Goal: Task Accomplishment & Management: Complete application form

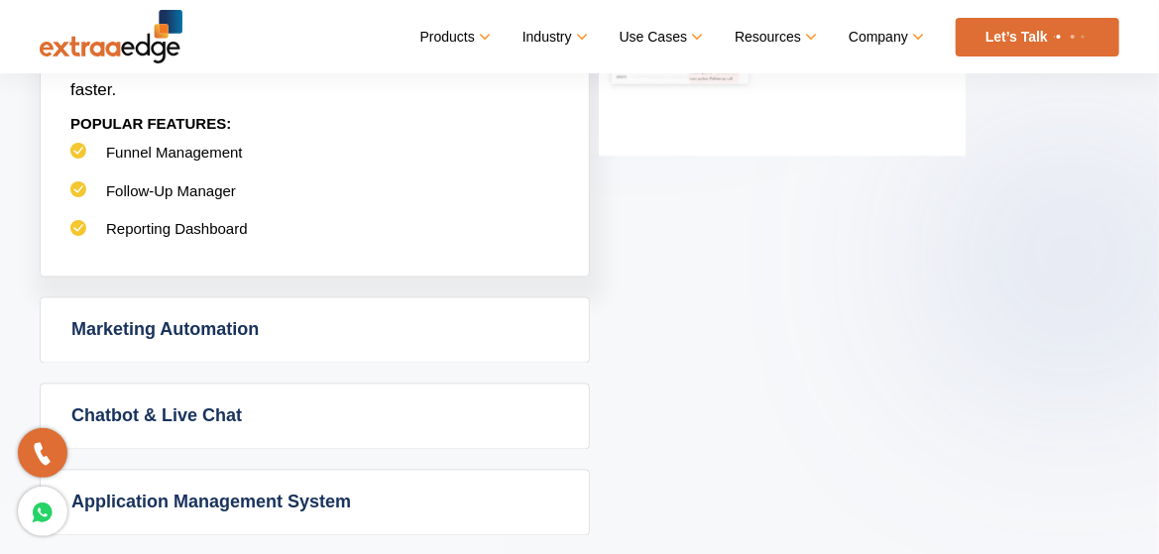
scroll to position [1269, 0]
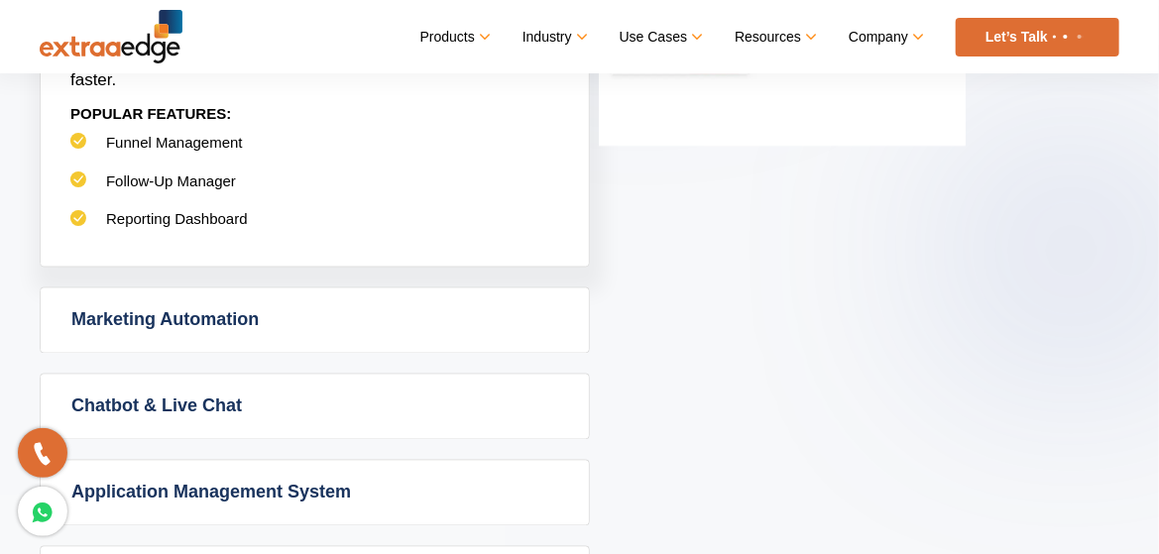
click at [450, 334] on link "Marketing Automation" at bounding box center [315, 320] width 548 height 64
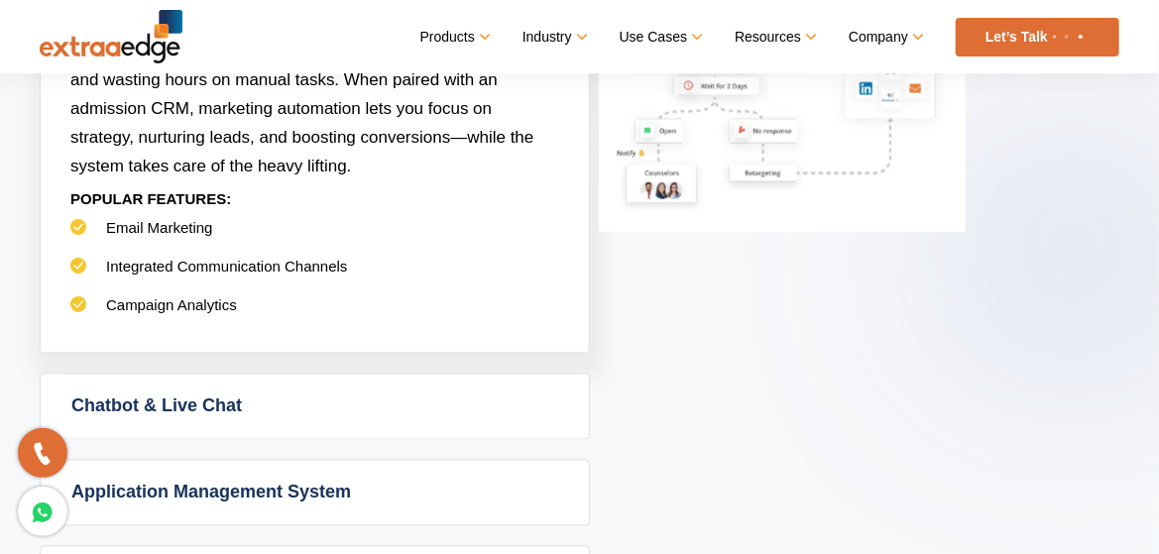
click at [357, 418] on link "Chatbot & Live Chat" at bounding box center [315, 407] width 548 height 64
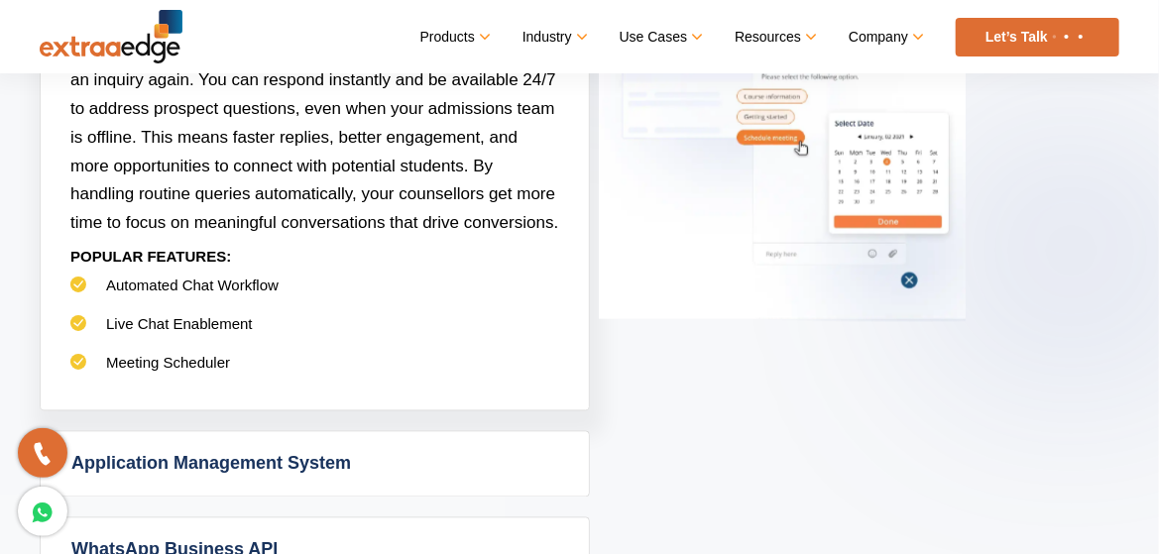
scroll to position [1506, 0]
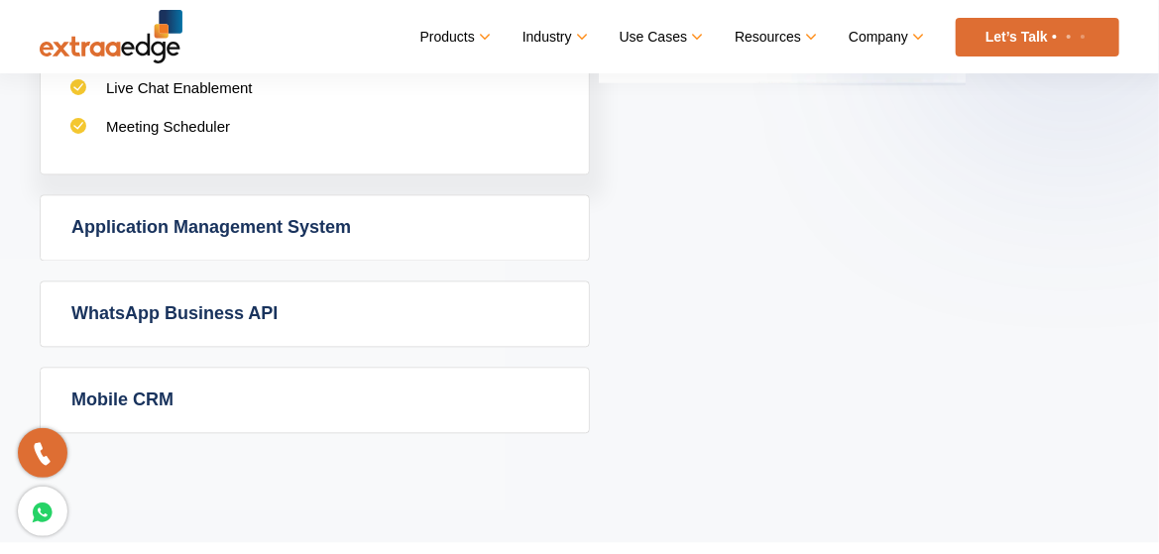
click at [406, 232] on link "Application Management System" at bounding box center [315, 227] width 548 height 64
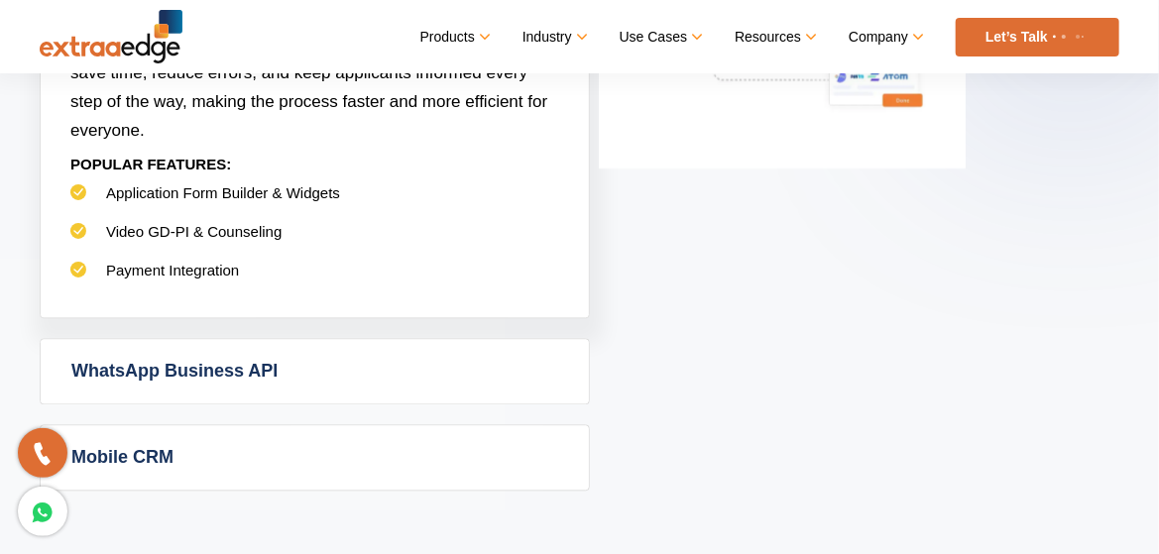
click at [265, 361] on link "WhatsApp Business API" at bounding box center [315, 371] width 548 height 64
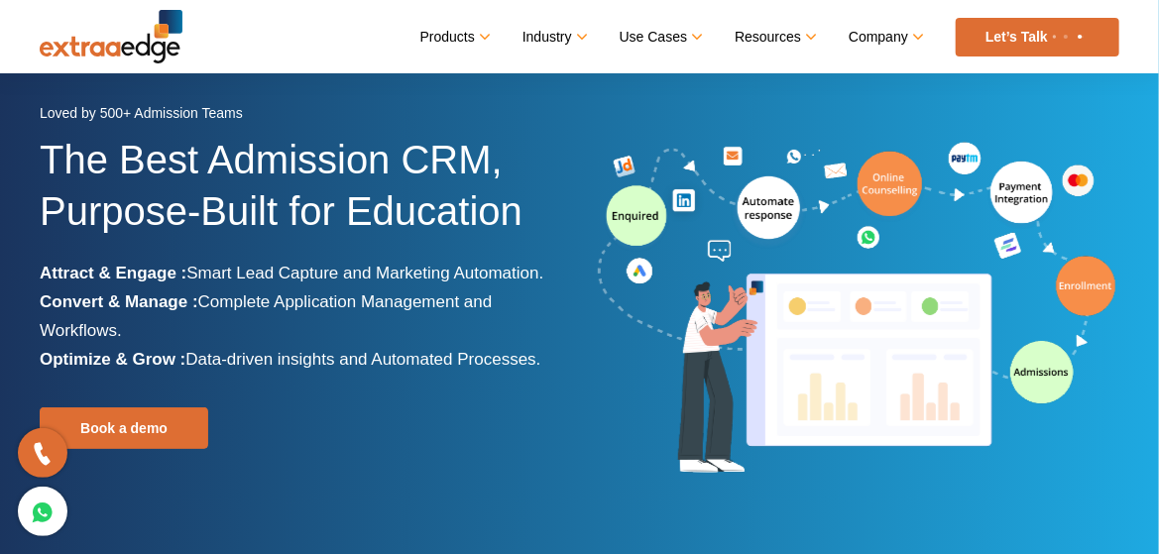
scroll to position [0, 0]
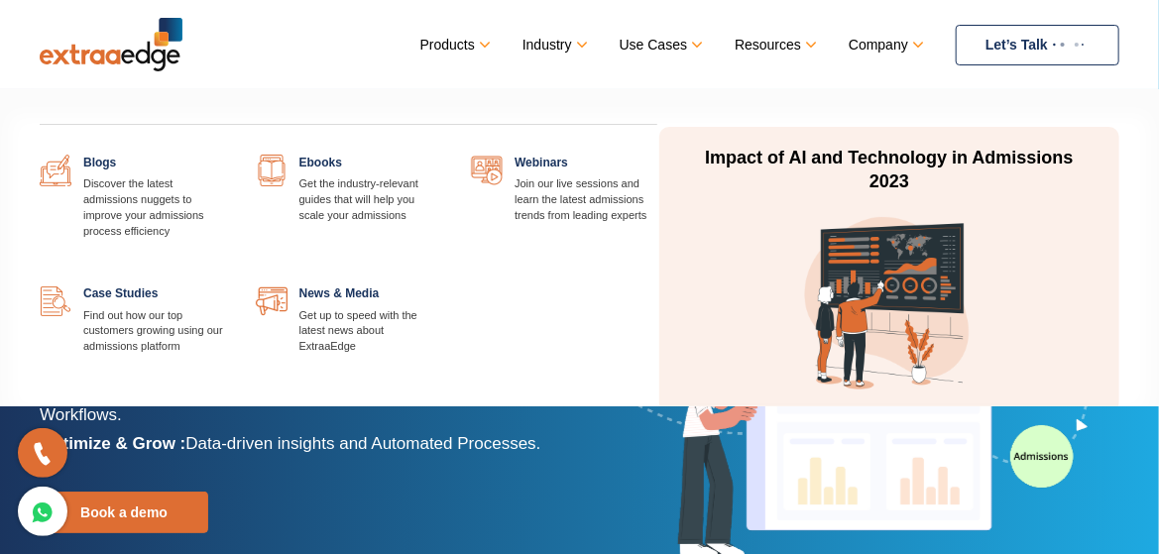
click at [441, 155] on link at bounding box center [441, 155] width 0 height 0
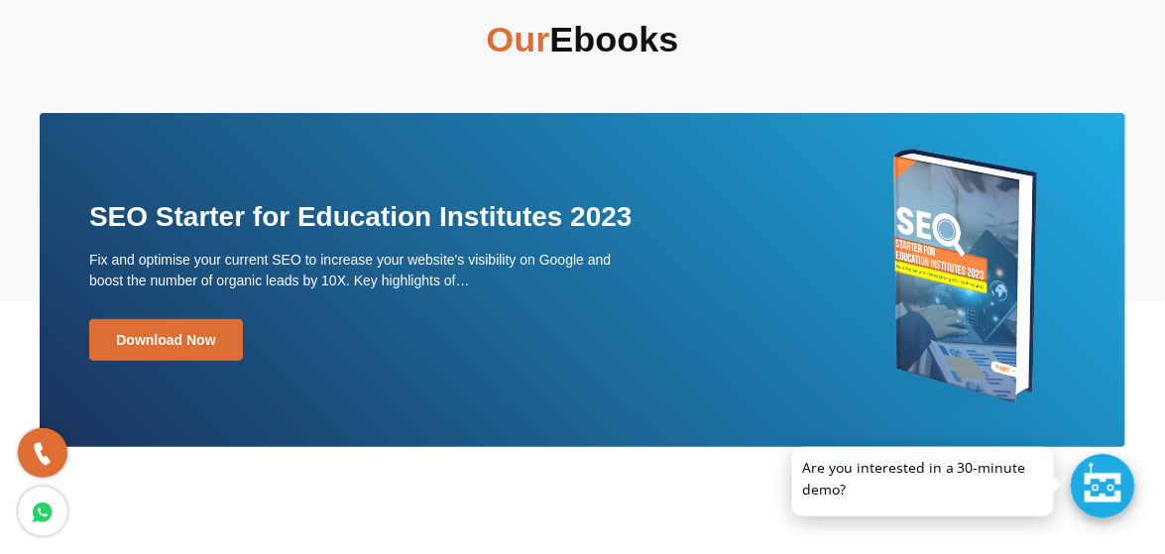
scroll to position [79, 0]
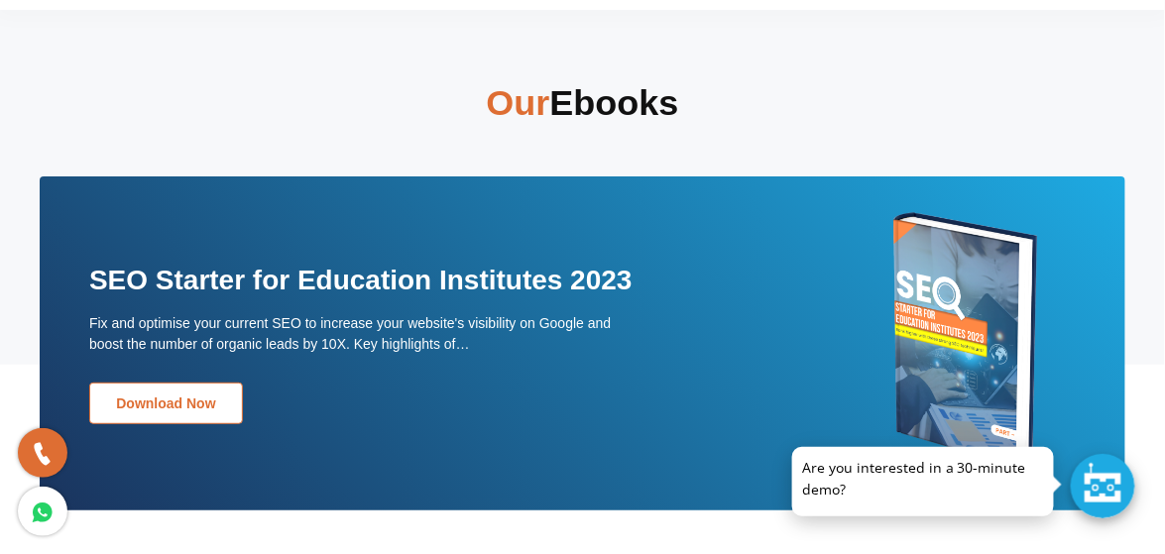
click at [137, 404] on link "Download Now" at bounding box center [166, 404] width 154 height 42
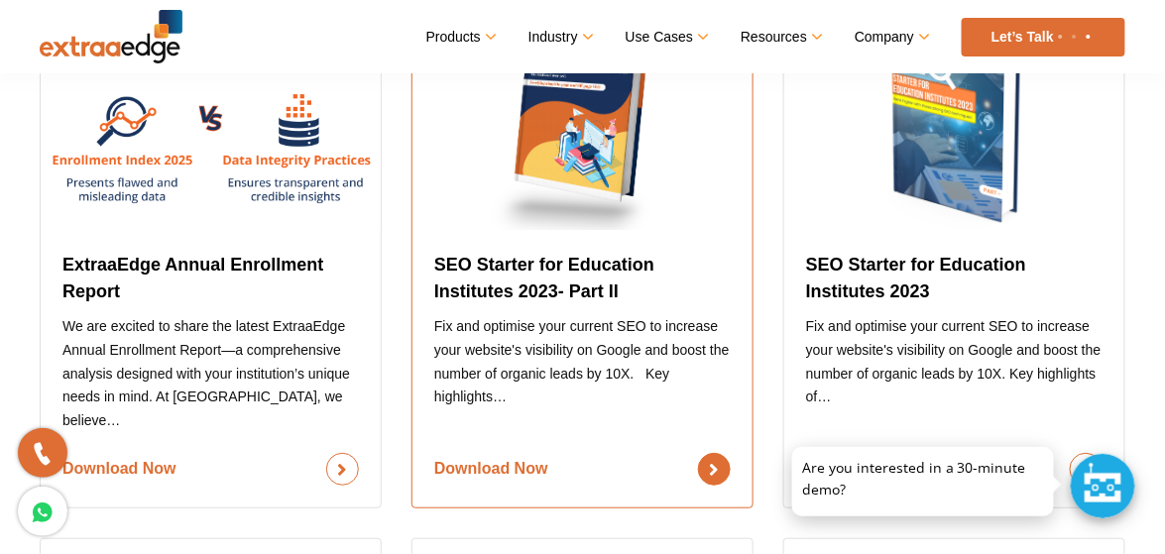
scroll to position [1189, 0]
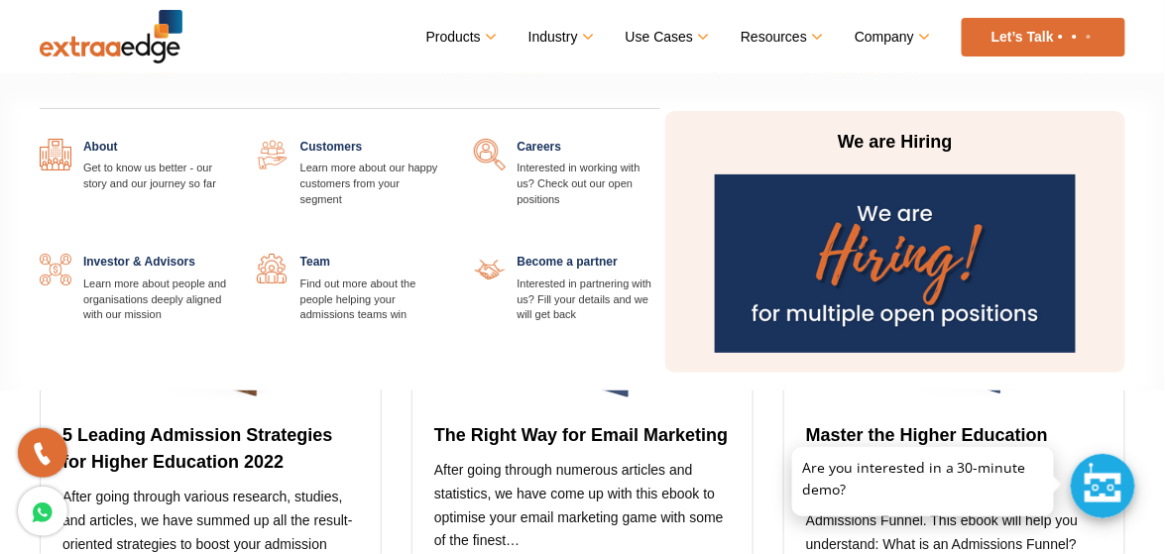
click at [907, 272] on img at bounding box center [895, 263] width 360 height 178
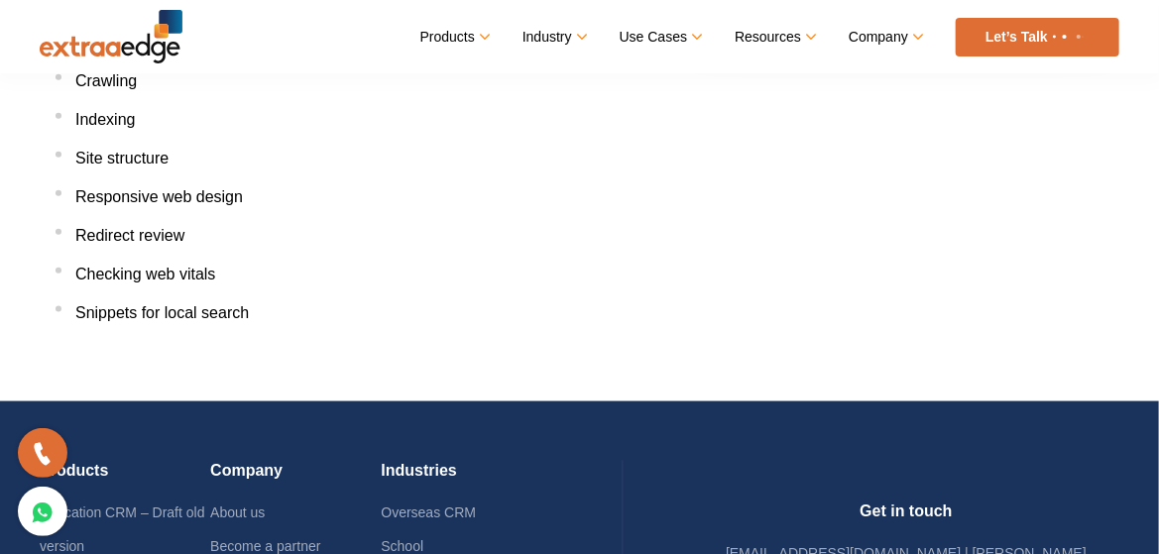
scroll to position [714, 0]
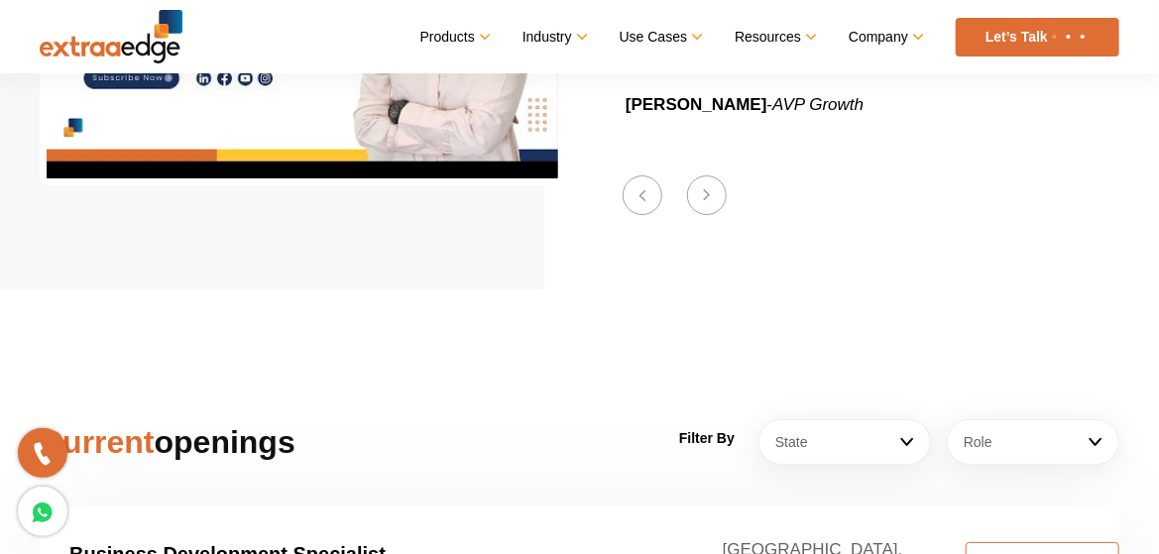
scroll to position [2855, 0]
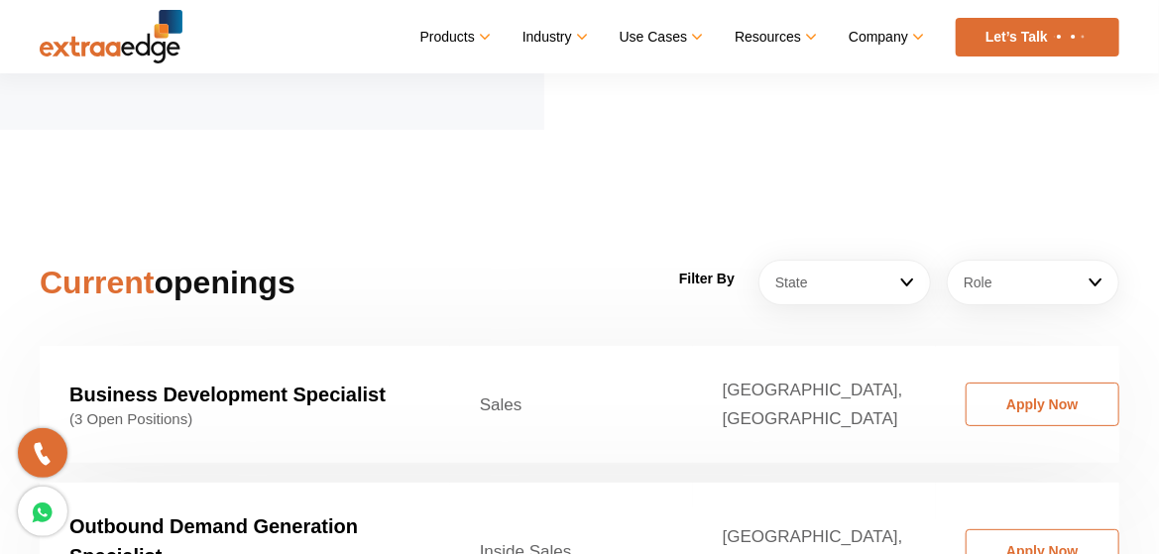
click at [704, 56] on button "Next" at bounding box center [707, 36] width 40 height 40
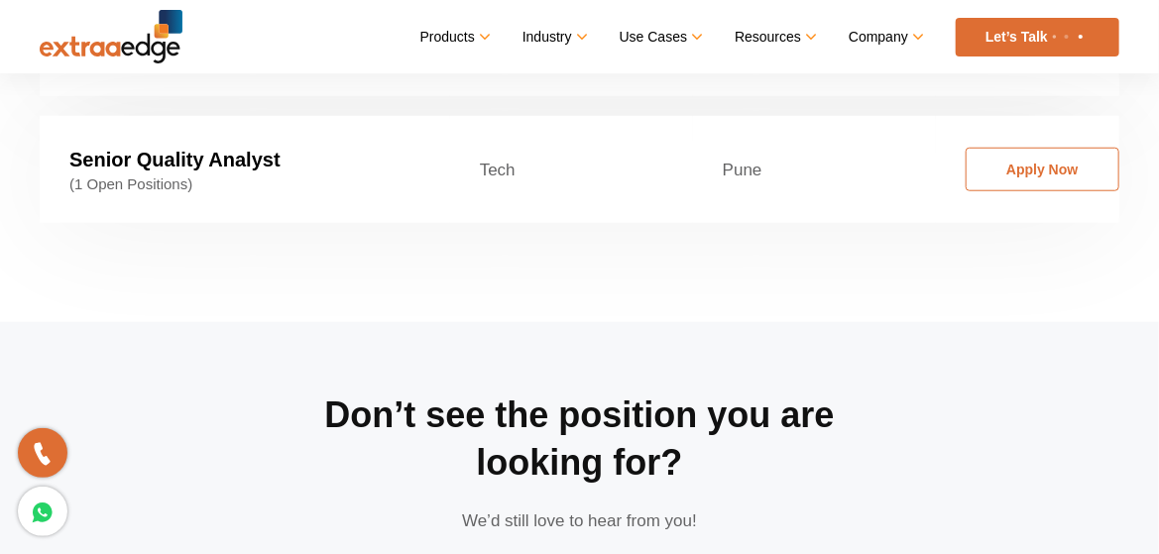
scroll to position [3647, 0]
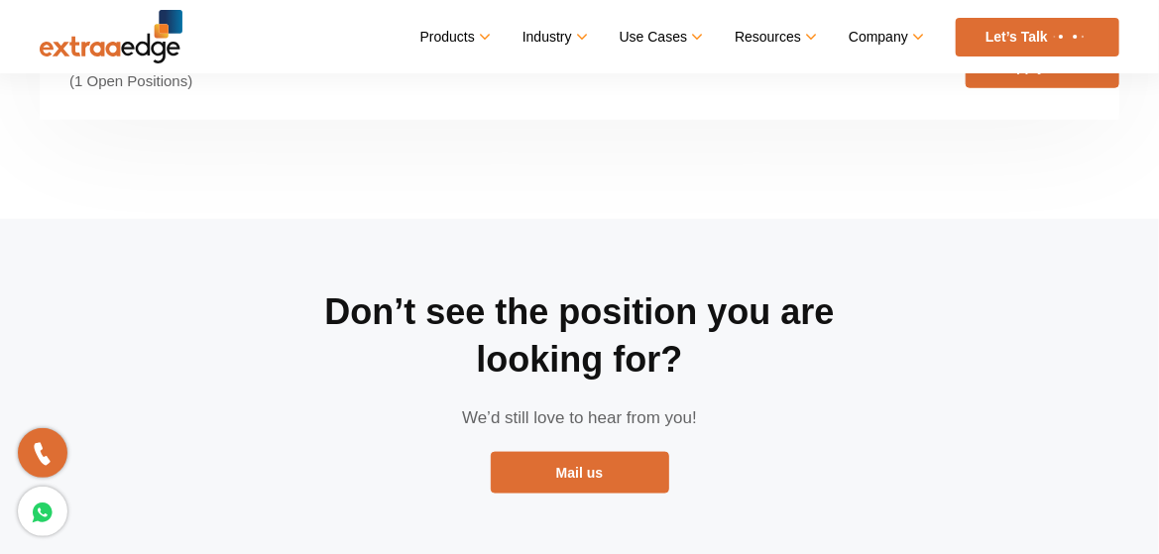
click at [1001, 88] on link "Apply Now" at bounding box center [1043, 67] width 154 height 44
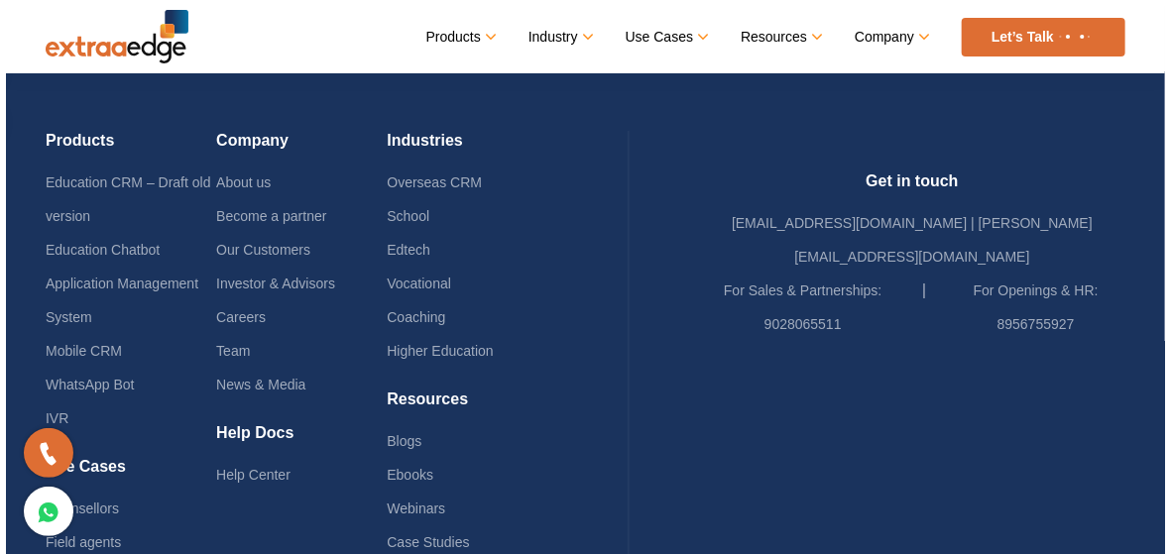
scroll to position [2695, 0]
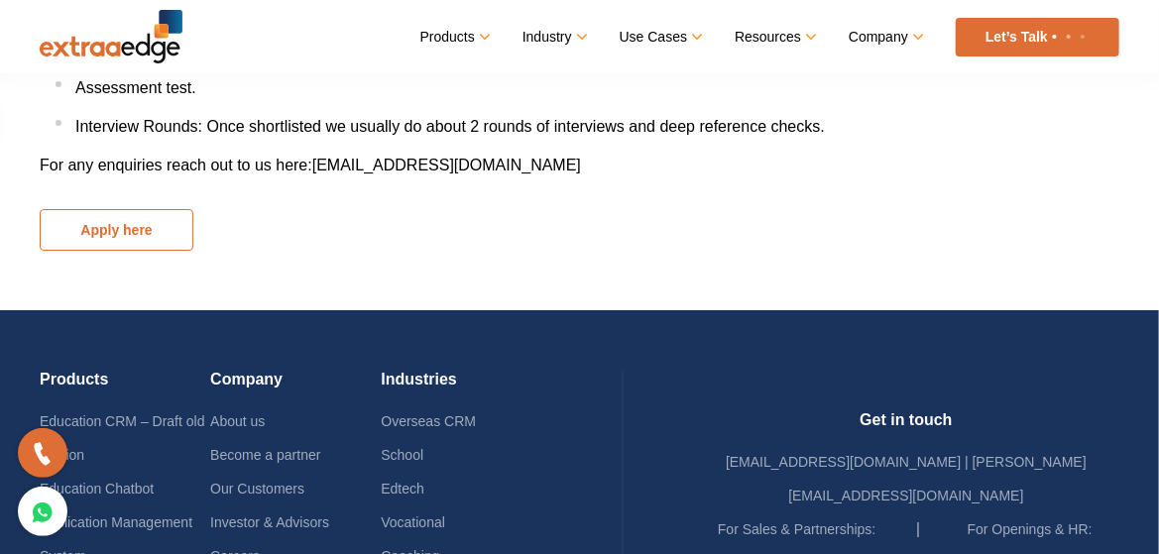
click at [130, 251] on button "Apply here" at bounding box center [117, 230] width 154 height 42
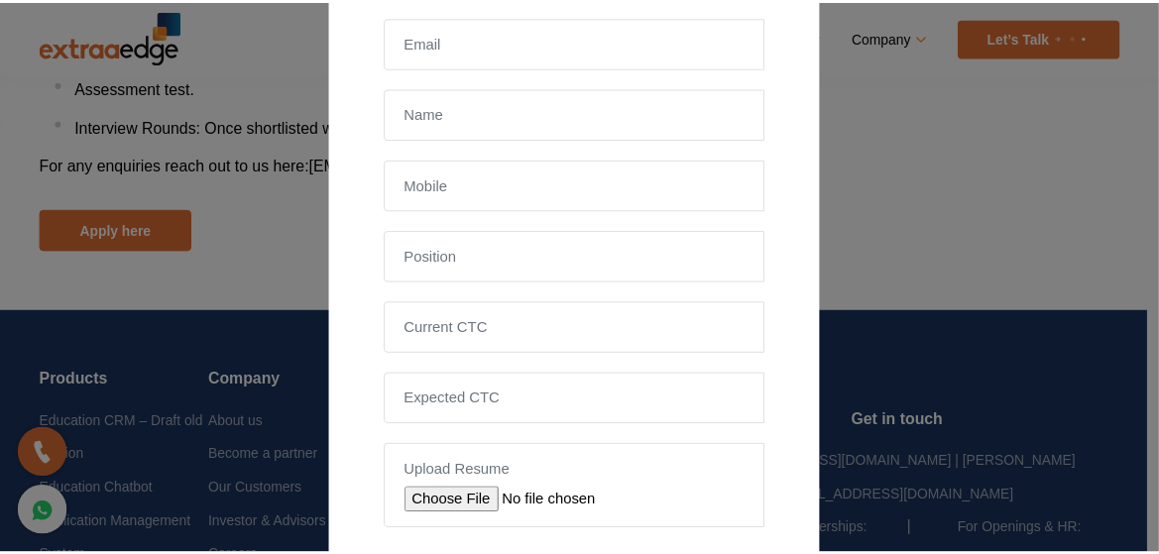
scroll to position [50, 0]
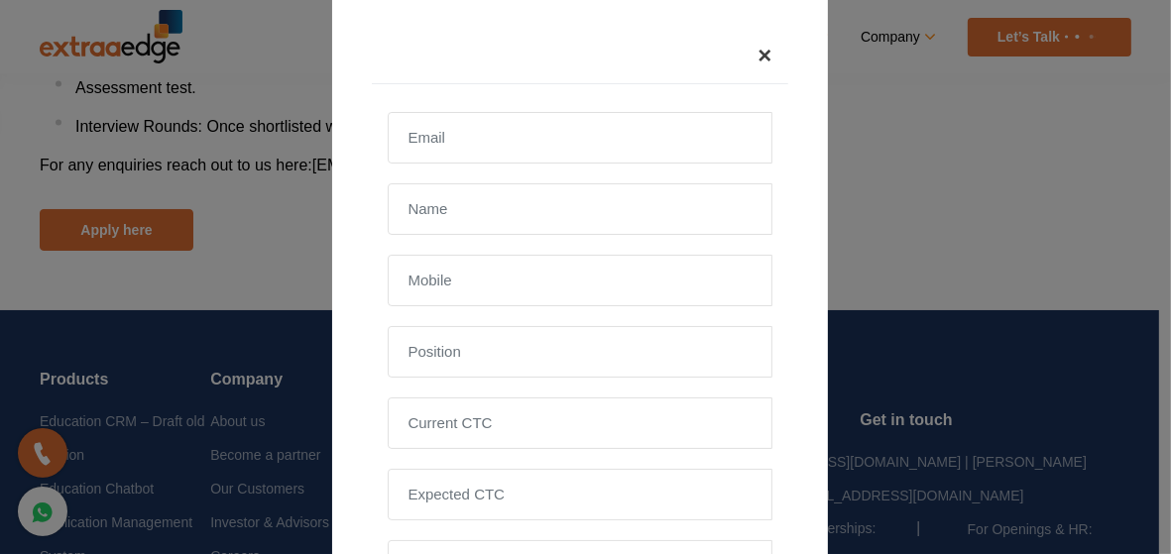
click at [765, 55] on span "×" at bounding box center [764, 55] width 14 height 27
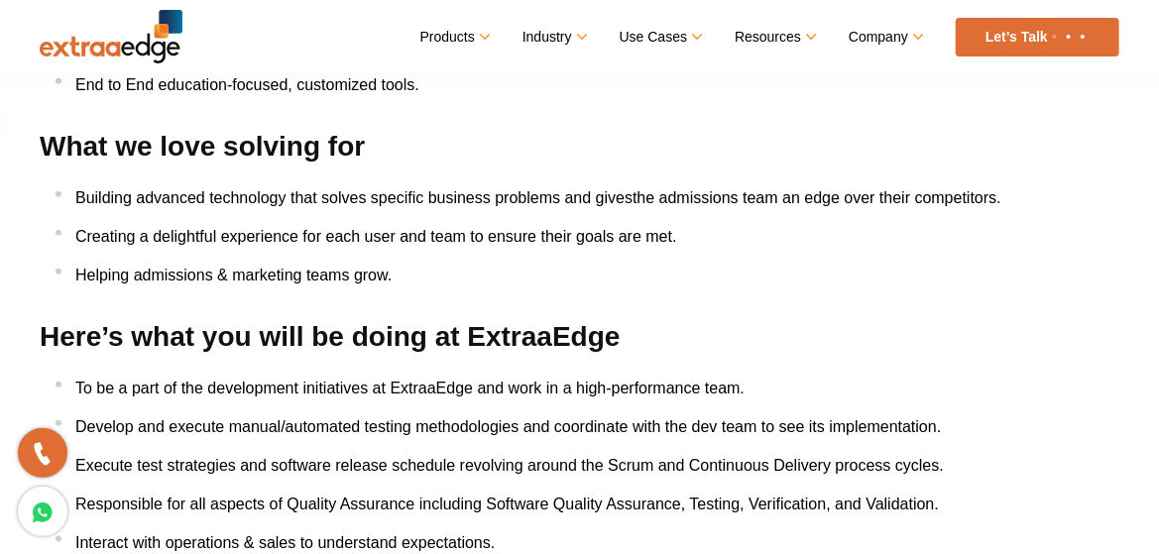
scroll to position [0, 0]
